Goal: Task Accomplishment & Management: Manage account settings

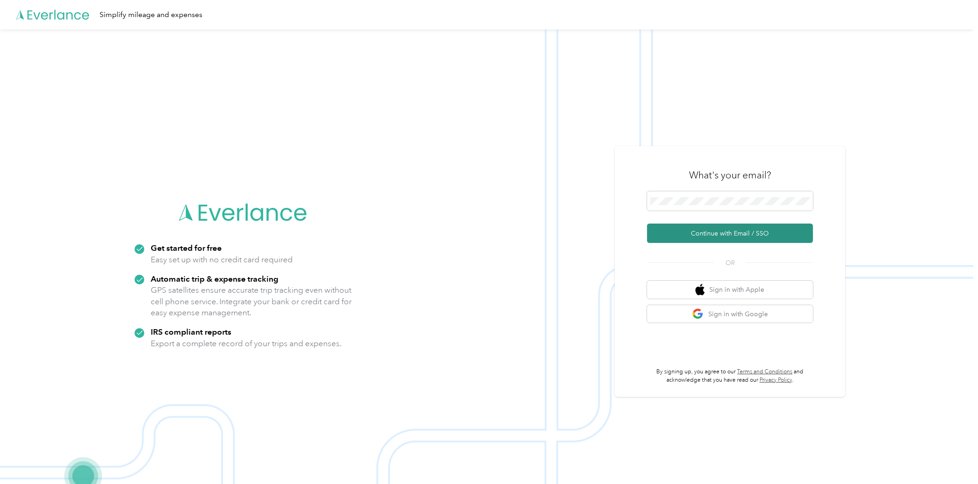
click at [747, 230] on button "Continue with Email / SSO" at bounding box center [730, 232] width 166 height 19
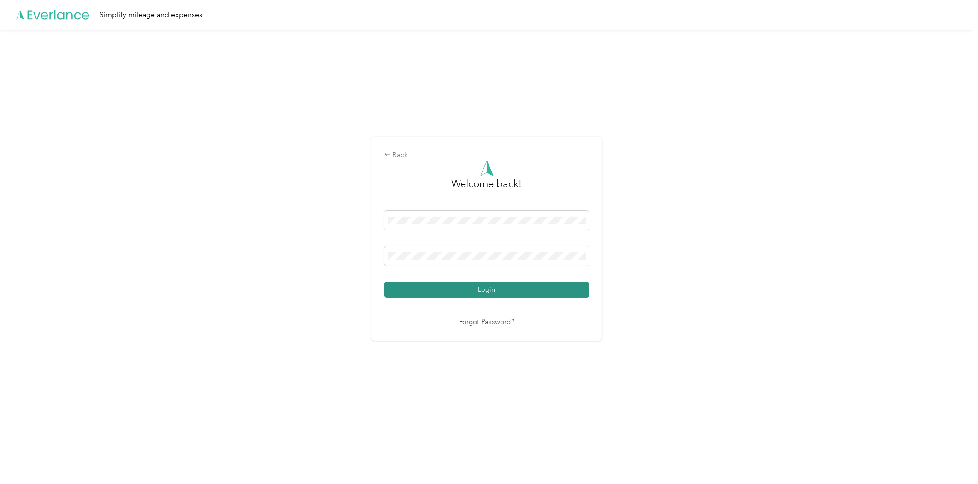
click at [448, 288] on button "Login" at bounding box center [486, 290] width 205 height 16
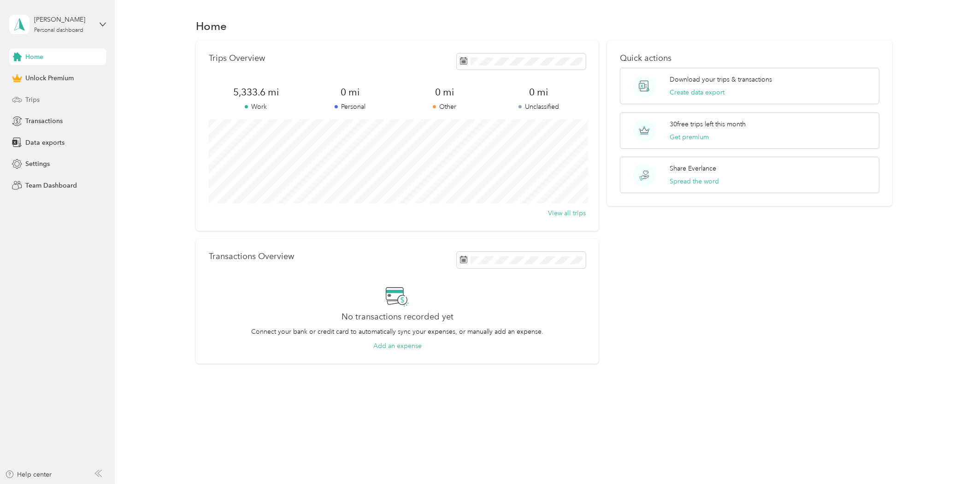
click at [49, 96] on div "Trips" at bounding box center [57, 99] width 97 height 17
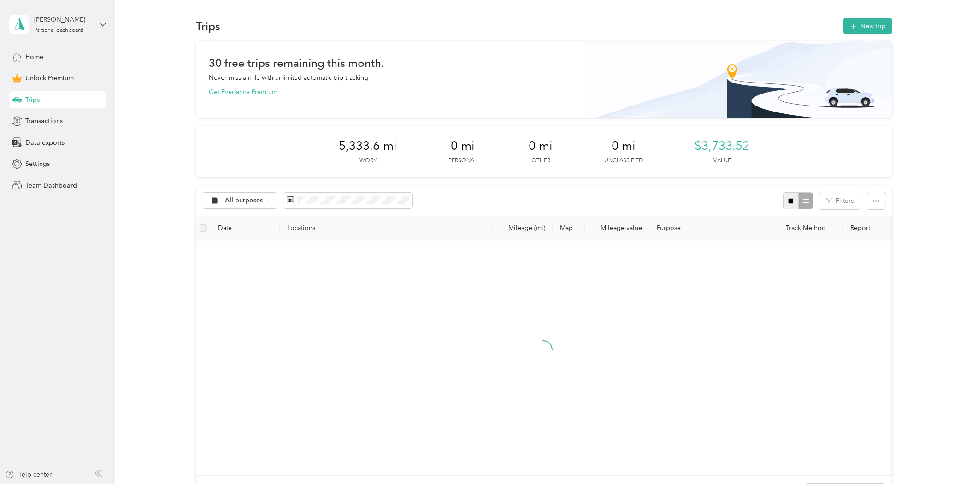
click at [787, 201] on icon "button" at bounding box center [790, 201] width 6 height 6
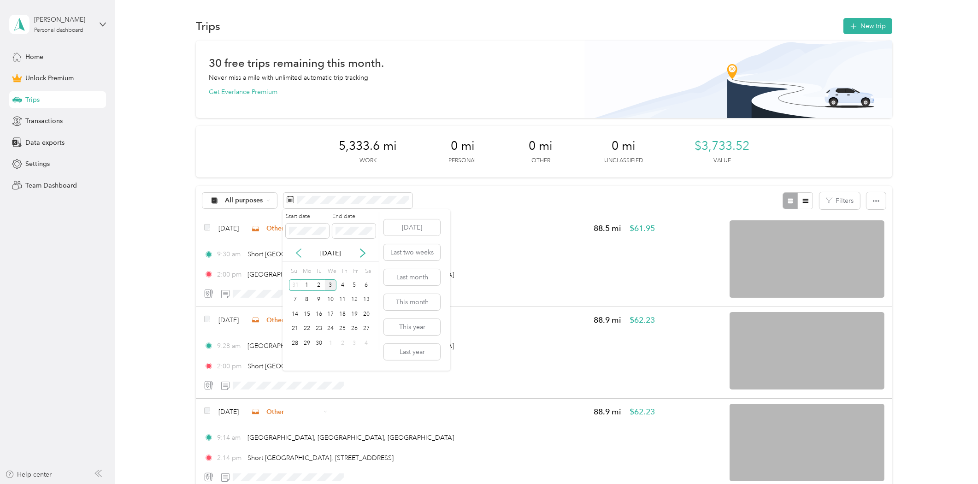
click at [301, 254] on icon at bounding box center [298, 252] width 9 height 9
click at [306, 325] on div "18" at bounding box center [307, 329] width 12 height 12
click at [293, 358] on div "31" at bounding box center [295, 358] width 12 height 12
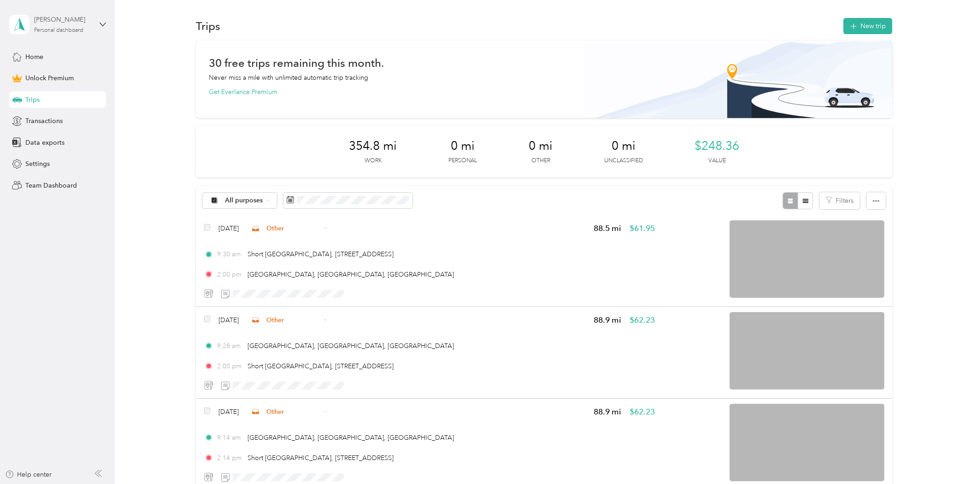
click at [89, 27] on div "[PERSON_NAME] Personal dashboard" at bounding box center [63, 24] width 58 height 18
click at [68, 74] on div "Log out" at bounding box center [106, 75] width 181 height 16
